Goal: Transaction & Acquisition: Purchase product/service

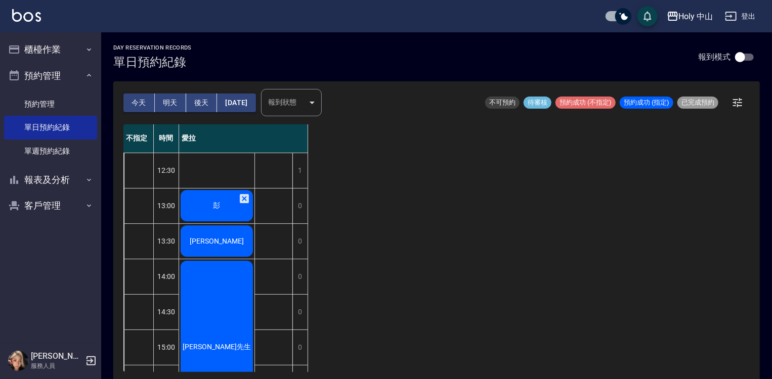
click at [216, 209] on span "彭" at bounding box center [216, 205] width 11 height 9
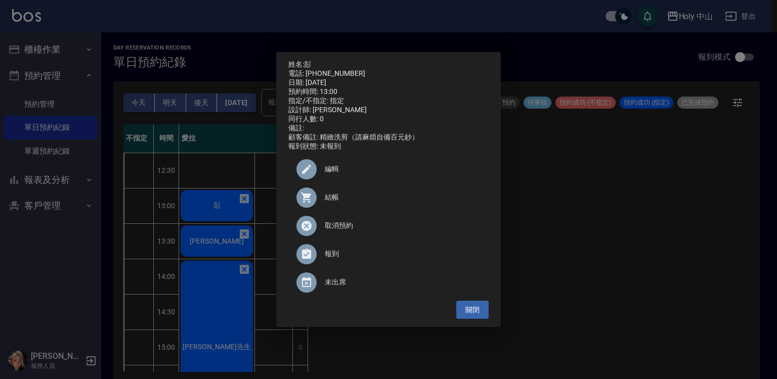
click at [336, 203] on span "結帳" at bounding box center [403, 197] width 156 height 11
click at [202, 238] on div "姓名: 彭 電話: 0978335961 日期: 2025/10/04 預約時間: 13:00 指定/不指定: 指定 設計師: 愛拉 同行人數: 0 備註: …" at bounding box center [388, 189] width 777 height 379
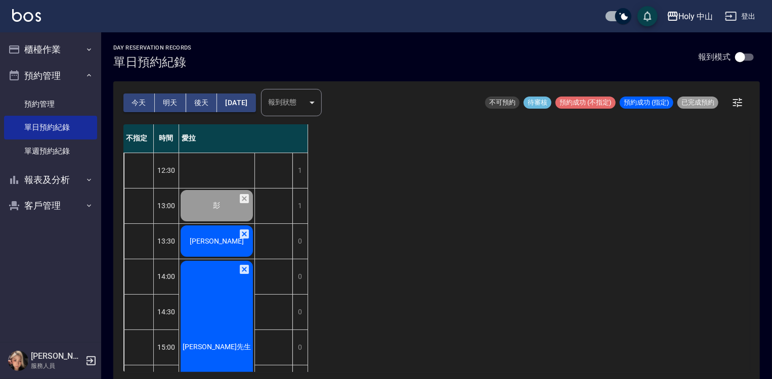
click at [202, 238] on div "[PERSON_NAME]" at bounding box center [216, 241] width 75 height 34
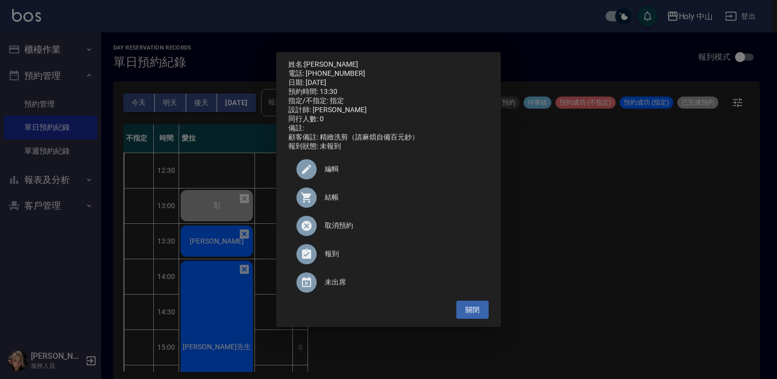
click at [331, 203] on span "結帳" at bounding box center [403, 197] width 156 height 11
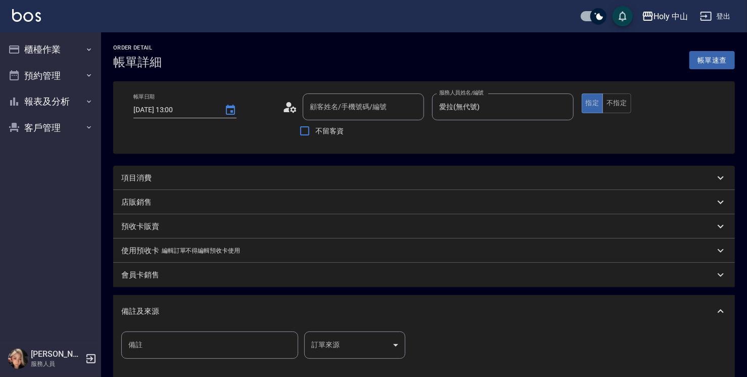
type input "2025/10/04 13:00"
type input "愛拉(無代號)"
type input "彭/0978335961/null"
click at [222, 184] on div "項目消費" at bounding box center [424, 178] width 622 height 24
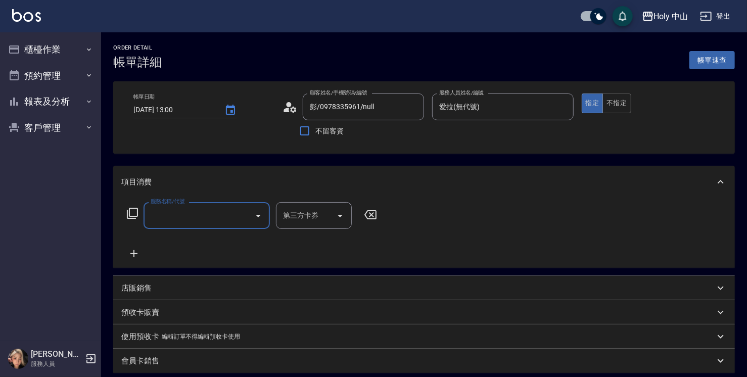
click at [180, 213] on input "服務名稱/代號" at bounding box center [199, 216] width 102 height 18
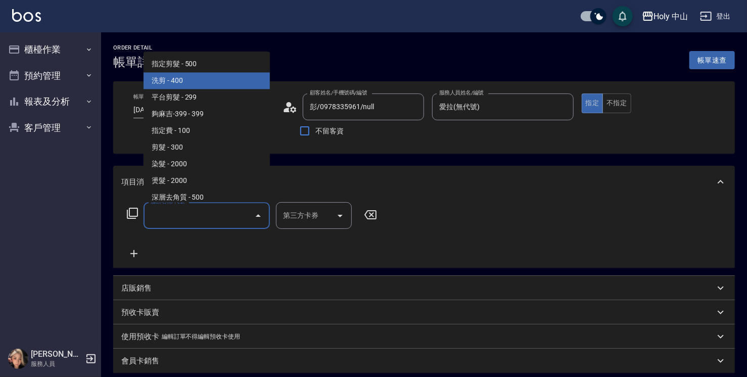
click at [203, 85] on span "洗剪 - 400" at bounding box center [207, 80] width 126 height 17
type input "洗剪(3)"
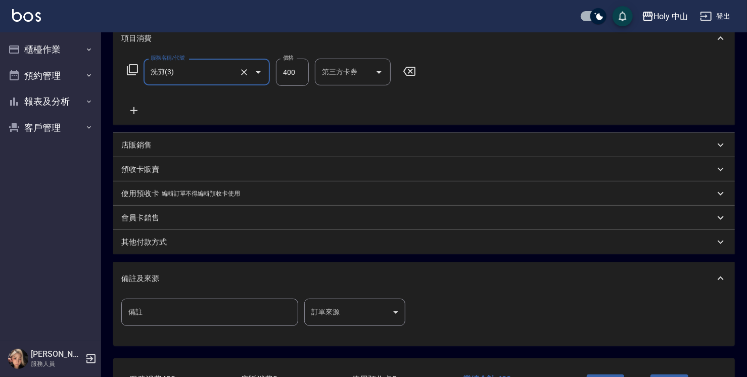
scroll to position [152, 0]
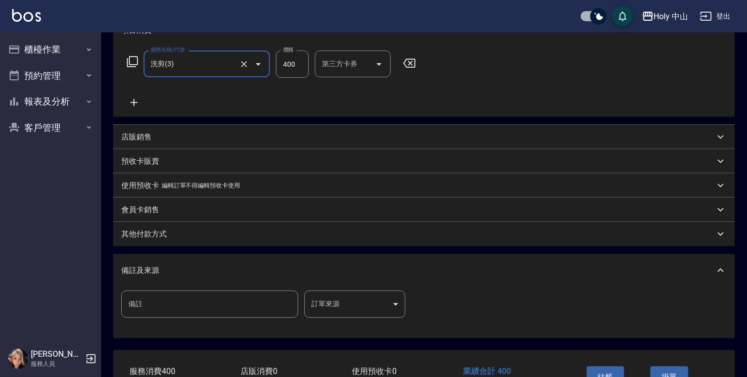
click at [335, 302] on body "Holy 中山 登出 櫃檯作業 打帳單 帳單列表 營業儀表板 現場電腦打卡 預約管理 預約管理 單日預約紀錄 單週預約紀錄 報表及分析 報表目錄 店家日報表 …" at bounding box center [373, 145] width 747 height 595
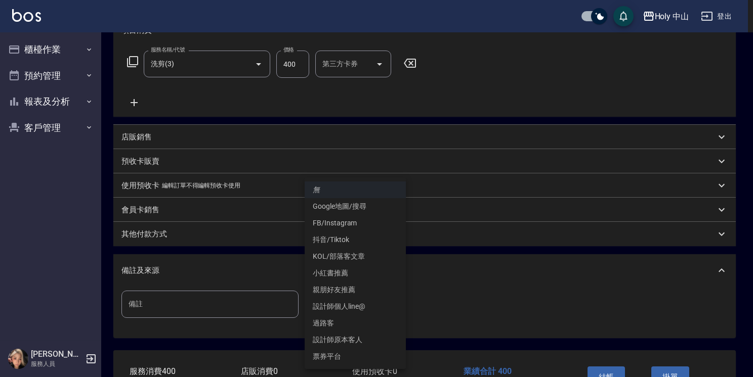
click at [341, 340] on li "設計師原本客人" at bounding box center [354, 340] width 101 height 17
type input "設計師原本客人"
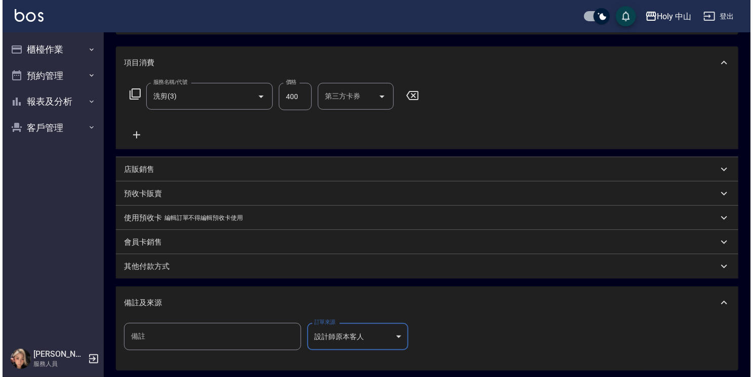
scroll to position [221, 0]
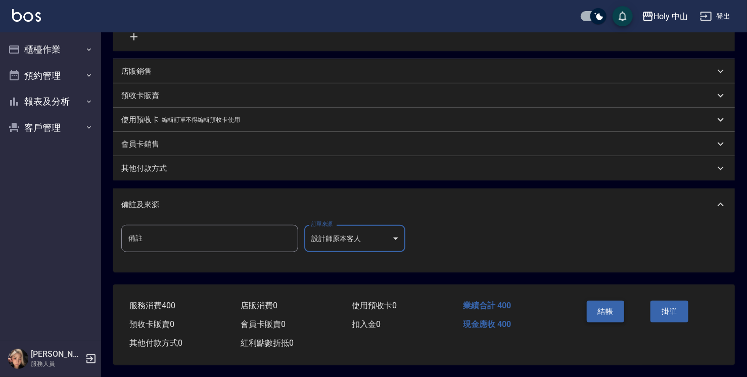
click at [612, 306] on button "結帳" at bounding box center [606, 311] width 38 height 21
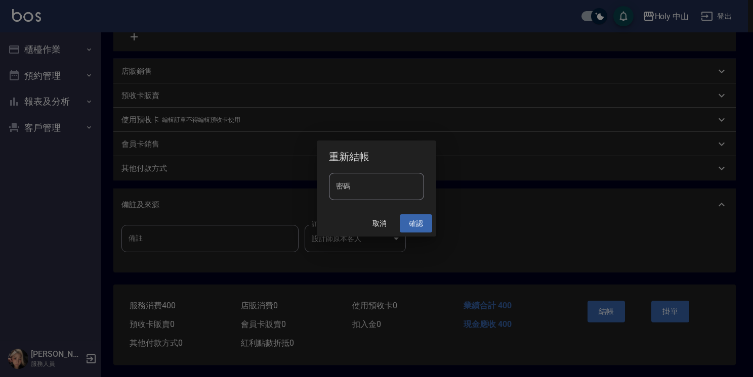
click at [424, 226] on button "確認" at bounding box center [416, 223] width 32 height 19
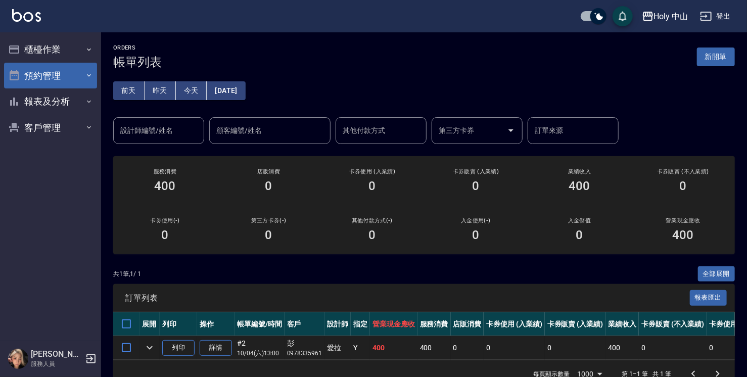
click at [87, 75] on icon "button" at bounding box center [89, 75] width 4 height 3
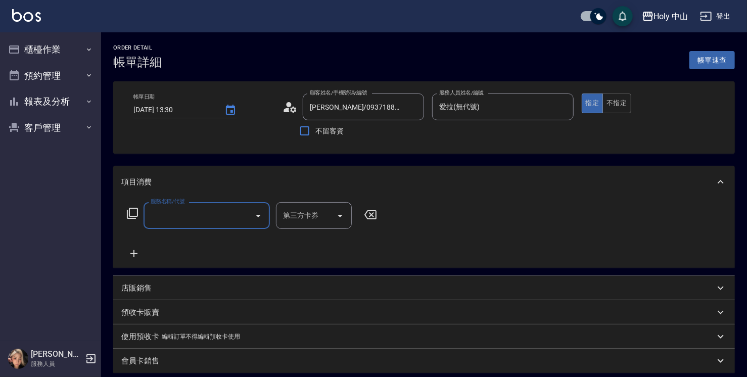
click at [197, 217] on input "服務名稱/代號" at bounding box center [199, 216] width 102 height 18
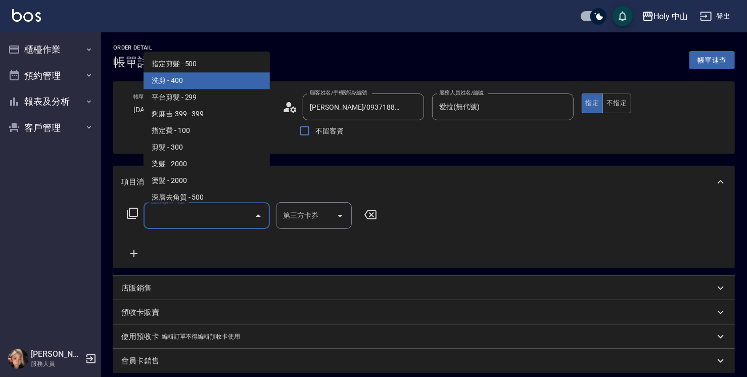
click at [181, 83] on span "洗剪 - 400" at bounding box center [207, 80] width 126 height 17
type input "洗剪(3)"
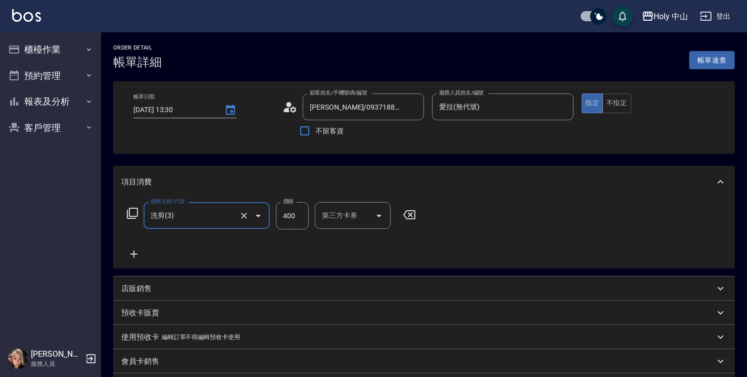
scroll to position [152, 0]
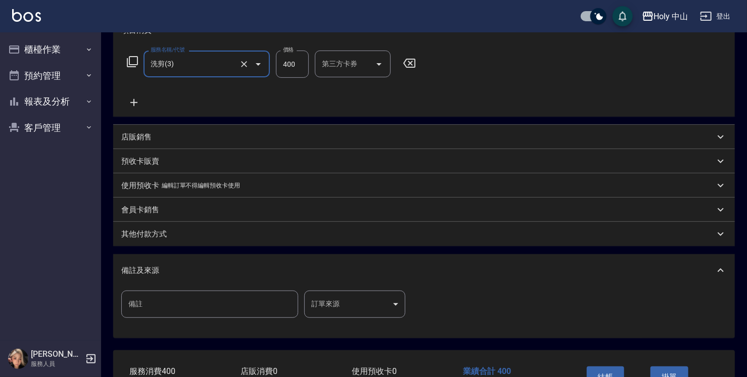
click at [320, 304] on body "Holy 中山 登出 櫃檯作業 打帳單 帳單列表 營業儀表板 現場電腦打卡 預約管理 預約管理 單日預約紀錄 單週預約紀錄 報表及分析 報表目錄 店家日報表 …" at bounding box center [373, 145] width 747 height 595
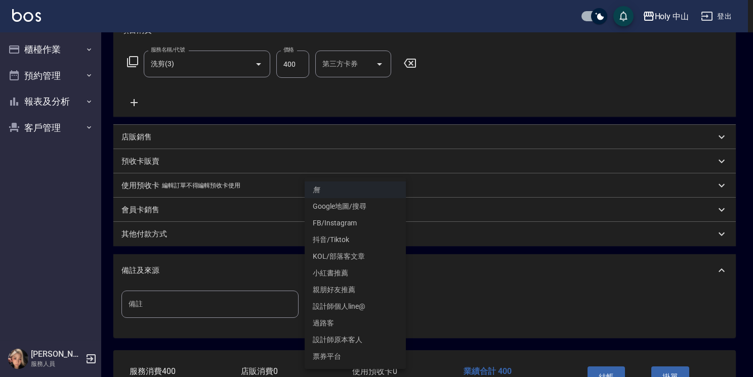
click at [340, 340] on li "設計師原本客人" at bounding box center [354, 340] width 101 height 17
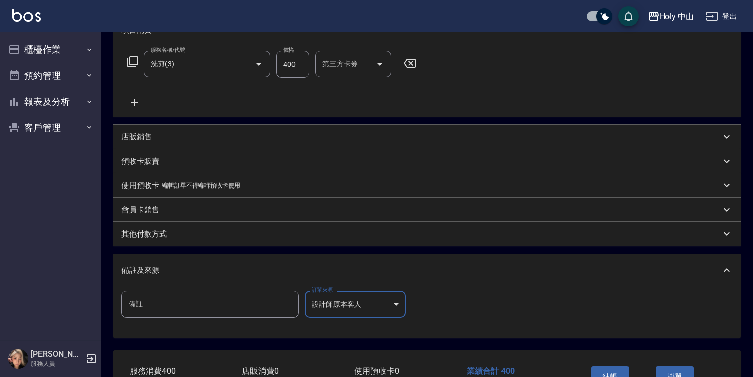
type input "設計師原本客人"
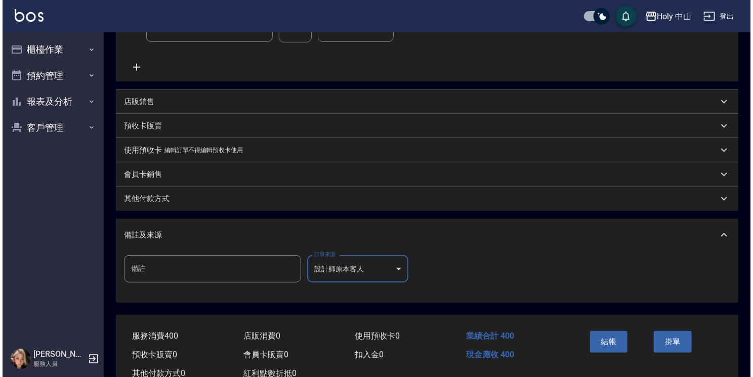
scroll to position [221, 0]
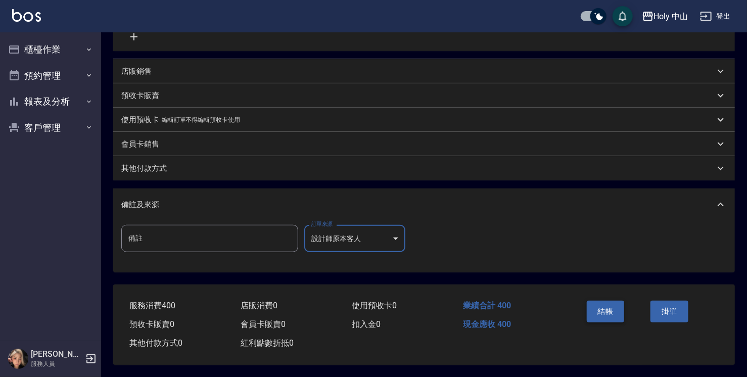
click at [597, 302] on button "結帳" at bounding box center [606, 311] width 38 height 21
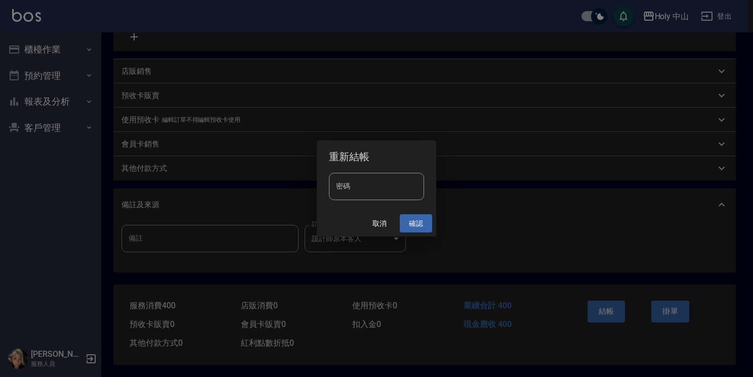
click at [424, 224] on button "確認" at bounding box center [416, 223] width 32 height 19
